Goal: Task Accomplishment & Management: Use online tool/utility

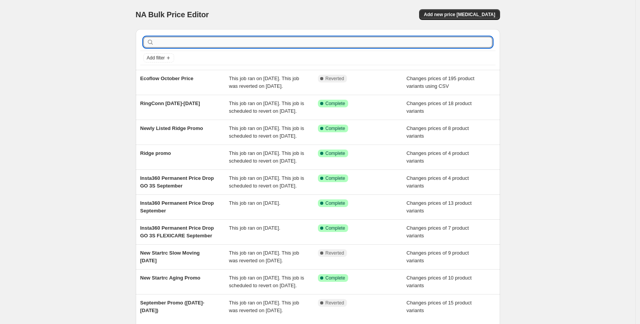
click at [182, 39] on input "text" at bounding box center [324, 42] width 337 height 11
type input "[PERSON_NAME]"
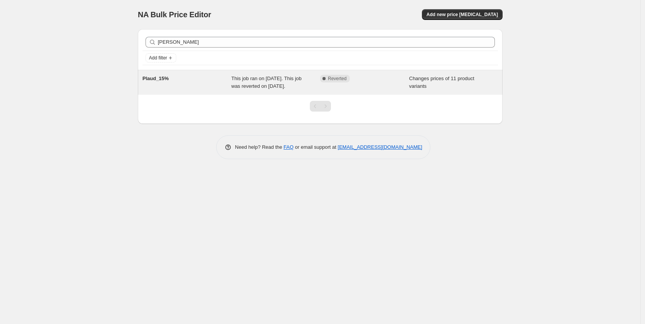
click at [226, 90] on div "Plaud_15%" at bounding box center [186, 82] width 89 height 15
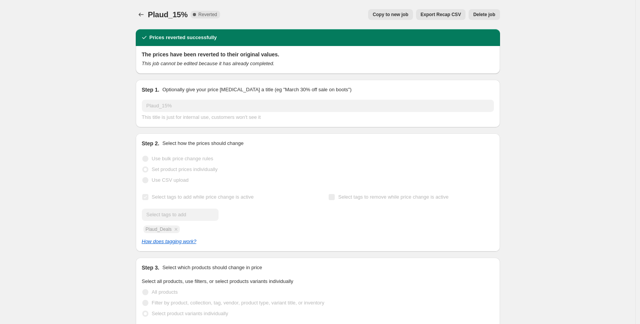
click at [390, 8] on div "Plaud_15%. This page is ready Plaud_15% Complete Reverted Copy to new job Expor…" at bounding box center [318, 14] width 364 height 29
click at [390, 10] on button "Copy to new job" at bounding box center [390, 14] width 45 height 11
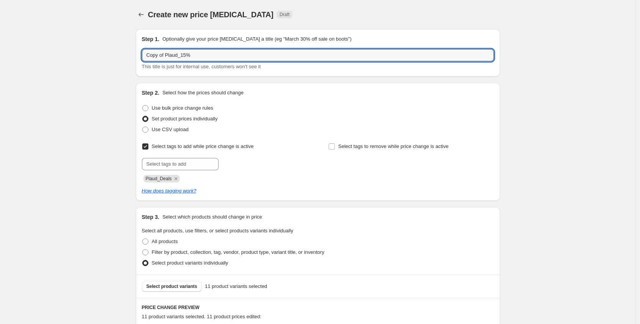
drag, startPoint x: 166, startPoint y: 55, endPoint x: 123, endPoint y: 49, distance: 43.3
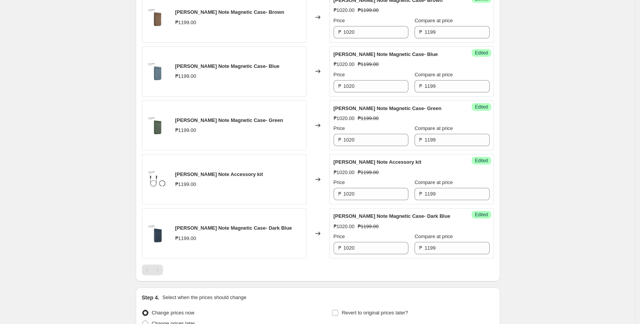
scroll to position [733, 0]
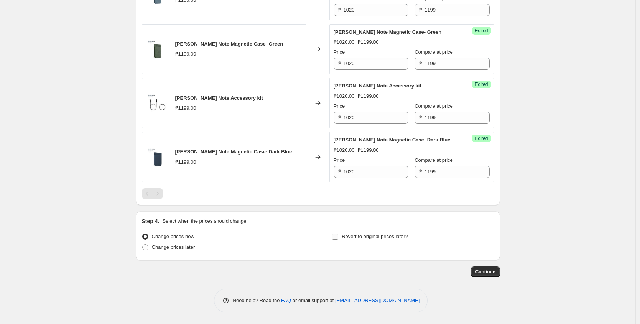
type input "October Plaud_15%"
click at [338, 234] on input "Revert to original prices later?" at bounding box center [335, 237] width 6 height 6
checkbox input "true"
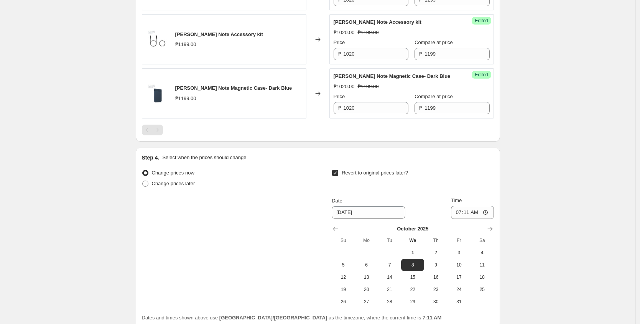
scroll to position [798, 0]
click at [483, 259] on button "11" at bounding box center [482, 264] width 23 height 12
type input "[DATE]"
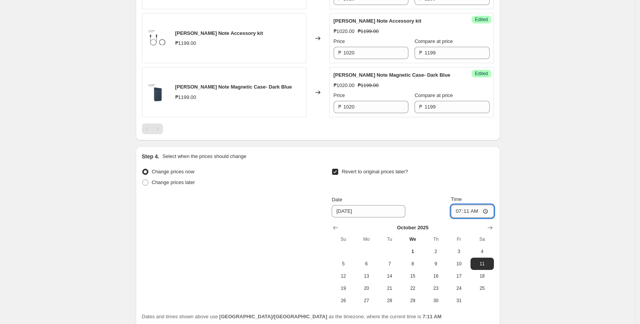
click at [460, 213] on input "07:11" at bounding box center [472, 211] width 43 height 13
type input "23:59"
click at [296, 183] on div "Change prices later" at bounding box center [223, 182] width 162 height 11
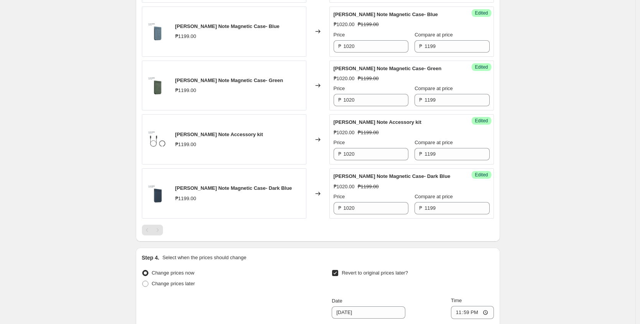
scroll to position [706, 0]
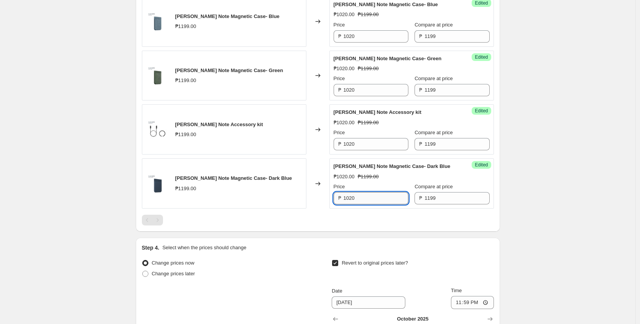
click at [373, 195] on input "1020" at bounding box center [376, 198] width 65 height 12
type input "1080"
click at [369, 206] on div "Success Edited [PERSON_NAME] Note Magnetic Case- Dark Blue ₱1080.00 ₱1199.00 Pr…" at bounding box center [412, 183] width 165 height 50
click at [369, 201] on input "1080" at bounding box center [376, 198] width 65 height 12
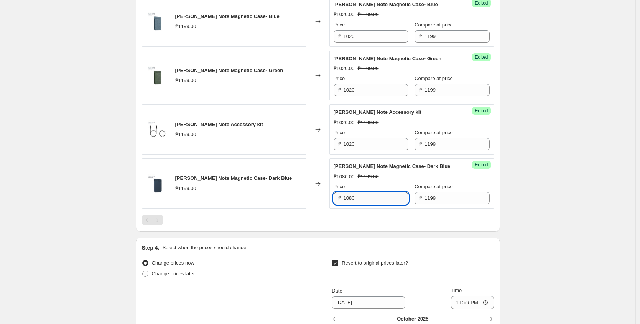
click at [369, 201] on input "1080" at bounding box center [376, 198] width 65 height 12
click at [373, 143] on input "1020" at bounding box center [376, 144] width 65 height 12
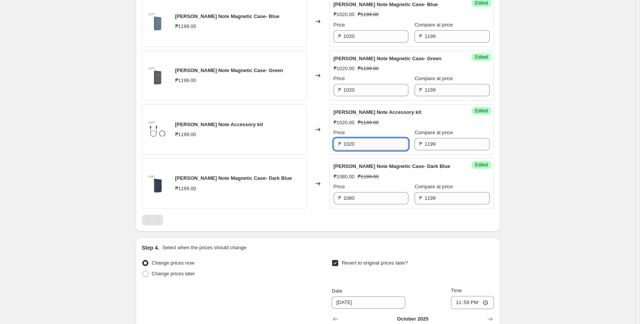
click at [373, 143] on input "1020" at bounding box center [376, 144] width 65 height 12
paste input "8"
type input "1080"
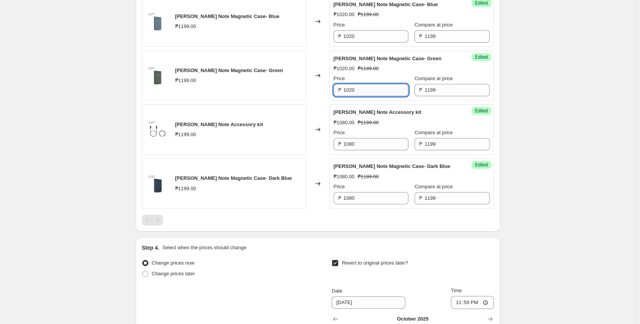
click at [368, 90] on input "1020" at bounding box center [376, 90] width 65 height 12
paste input "8"
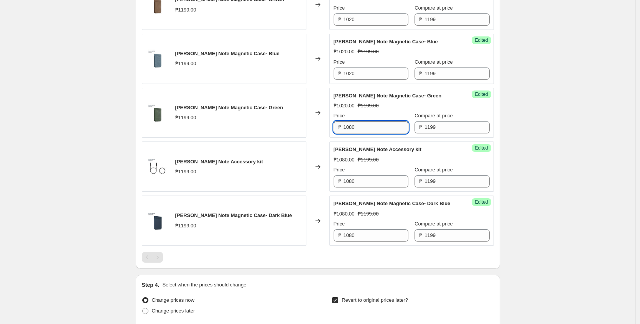
scroll to position [667, 0]
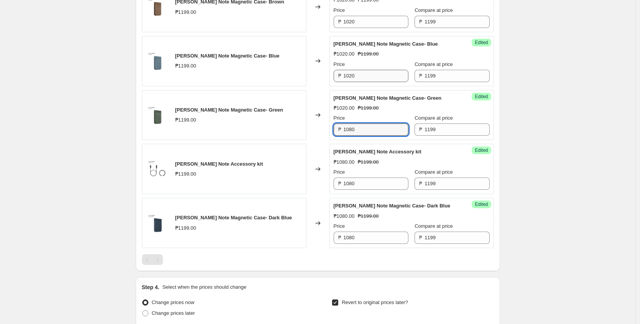
type input "1080"
click at [360, 74] on input "1020" at bounding box center [376, 76] width 65 height 12
paste input "8"
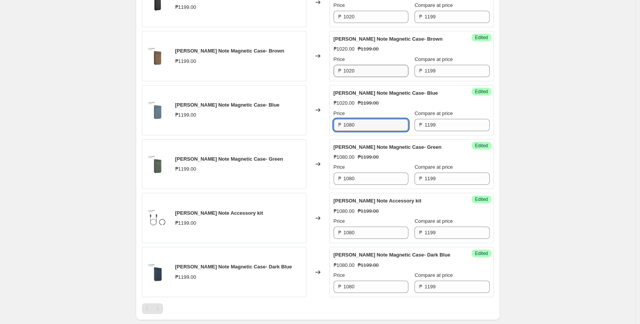
scroll to position [614, 0]
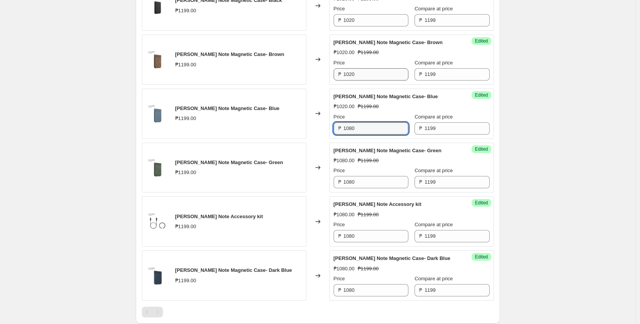
type input "1080"
click at [364, 73] on input "1020" at bounding box center [376, 74] width 65 height 12
paste input "8"
type input "1080"
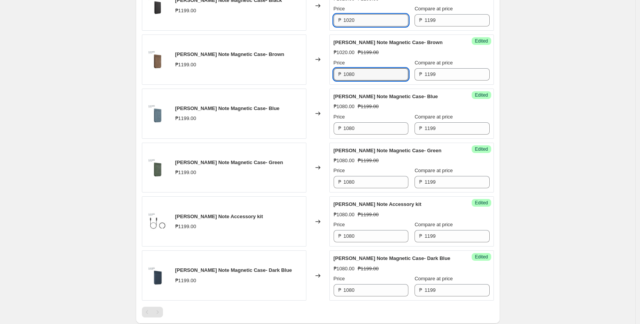
click at [363, 20] on input "1020" at bounding box center [376, 20] width 65 height 12
paste input "8"
click at [363, 20] on input "1020" at bounding box center [376, 20] width 65 height 12
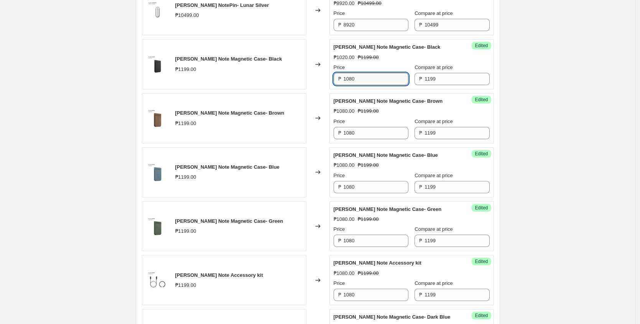
scroll to position [547, 0]
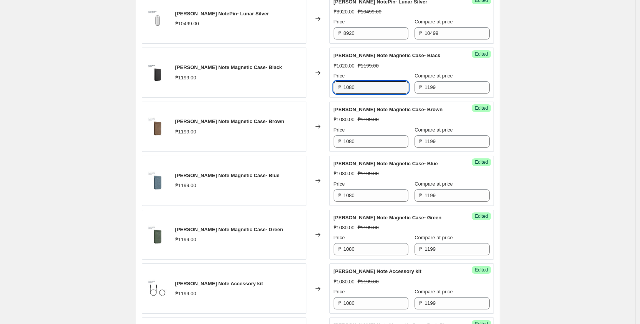
type input "1080"
click at [364, 26] on div "Price ₱ 8920" at bounding box center [371, 28] width 75 height 21
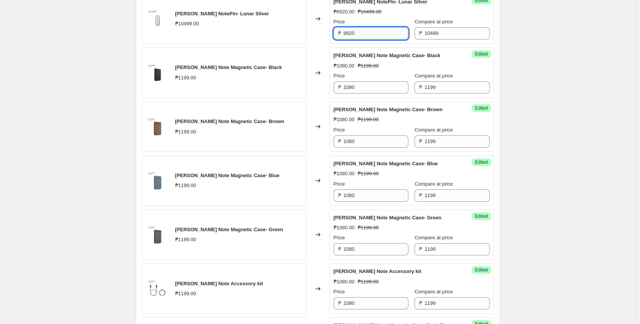
click at [364, 34] on input "8920" at bounding box center [376, 33] width 65 height 12
click at [369, 35] on input "9450" at bounding box center [376, 33] width 65 height 12
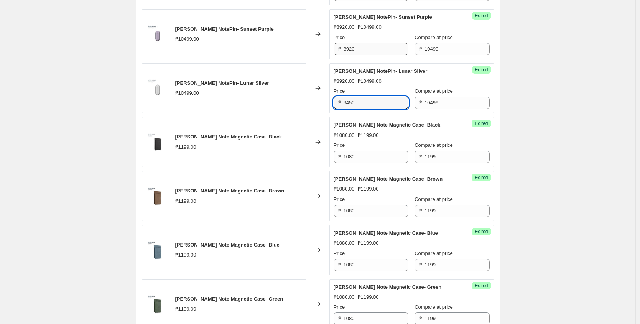
type input "9450"
click at [367, 50] on input "8920" at bounding box center [376, 49] width 65 height 12
paste input "945"
type input "9450"
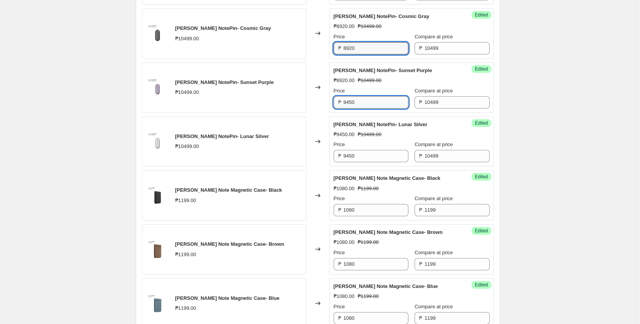
click at [367, 50] on input "8920" at bounding box center [376, 48] width 65 height 12
paste input "945"
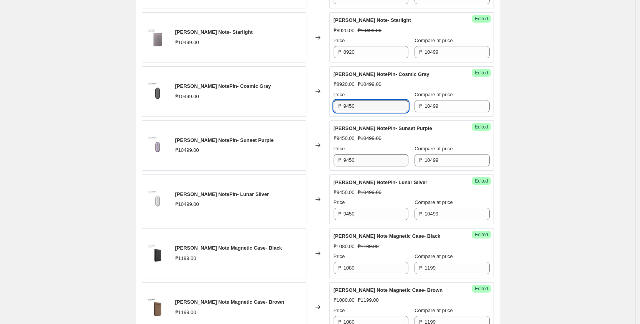
type input "9450"
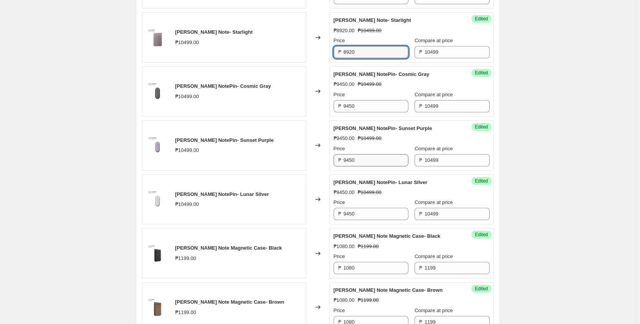
click at [367, 50] on input "8920" at bounding box center [376, 52] width 65 height 12
paste input "945"
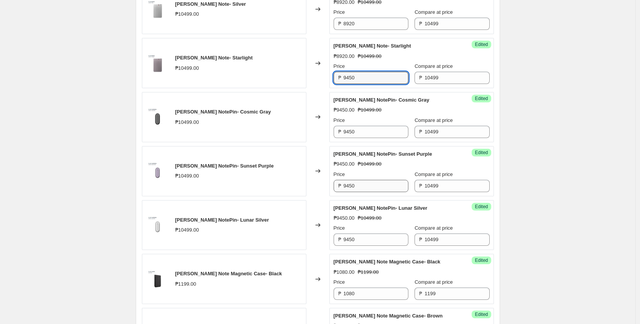
scroll to position [312, 0]
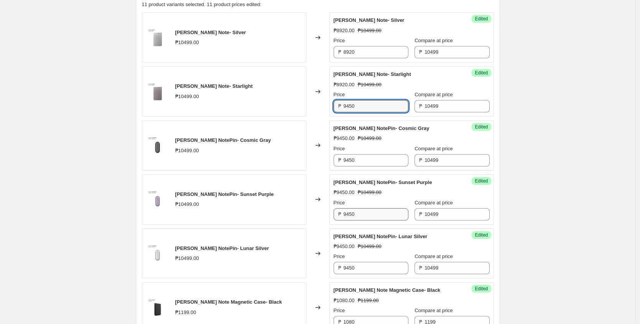
type input "9450"
click at [367, 50] on input "8920" at bounding box center [376, 52] width 65 height 12
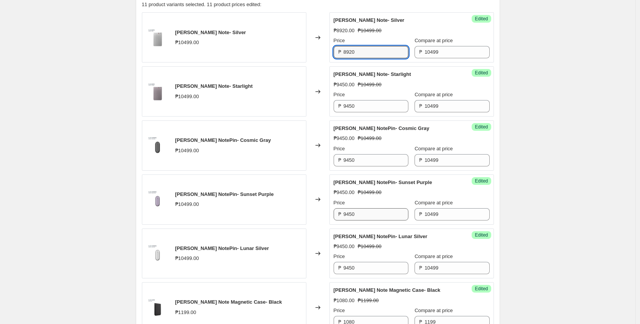
click at [367, 50] on input "8920" at bounding box center [376, 52] width 65 height 12
paste input "945"
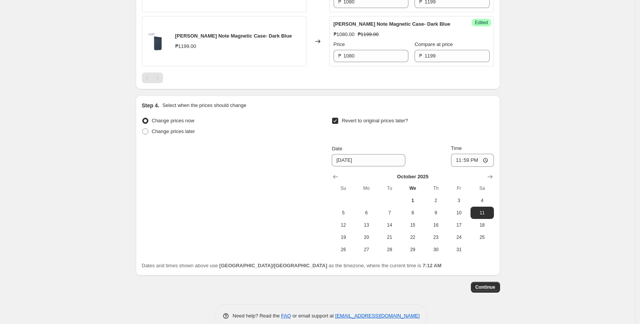
scroll to position [864, 0]
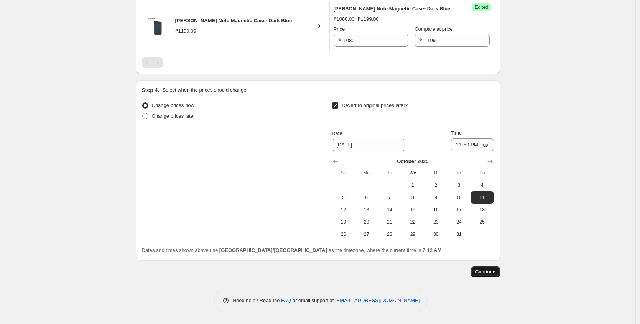
type input "9450"
click at [483, 272] on span "Continue" at bounding box center [486, 272] width 20 height 6
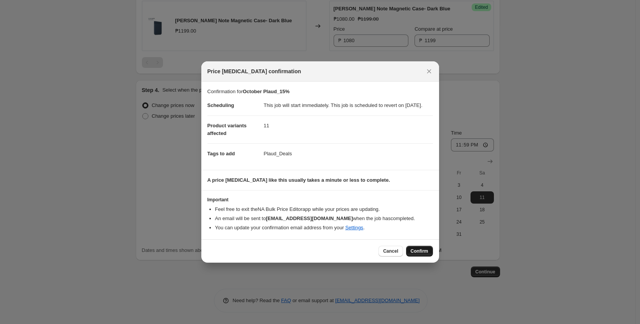
click at [419, 257] on button "Confirm" at bounding box center [419, 251] width 27 height 11
